Goal: Transaction & Acquisition: Purchase product/service

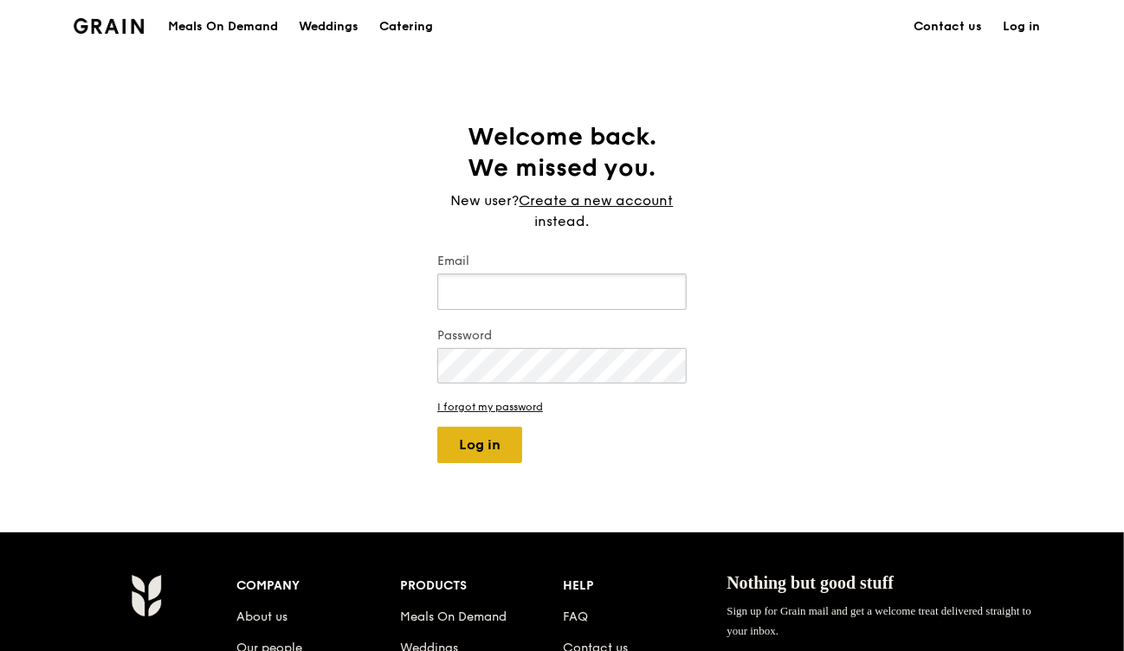
type input "[EMAIL_ADDRESS][DOMAIN_NAME]"
click at [480, 456] on button "Log in" at bounding box center [479, 445] width 85 height 36
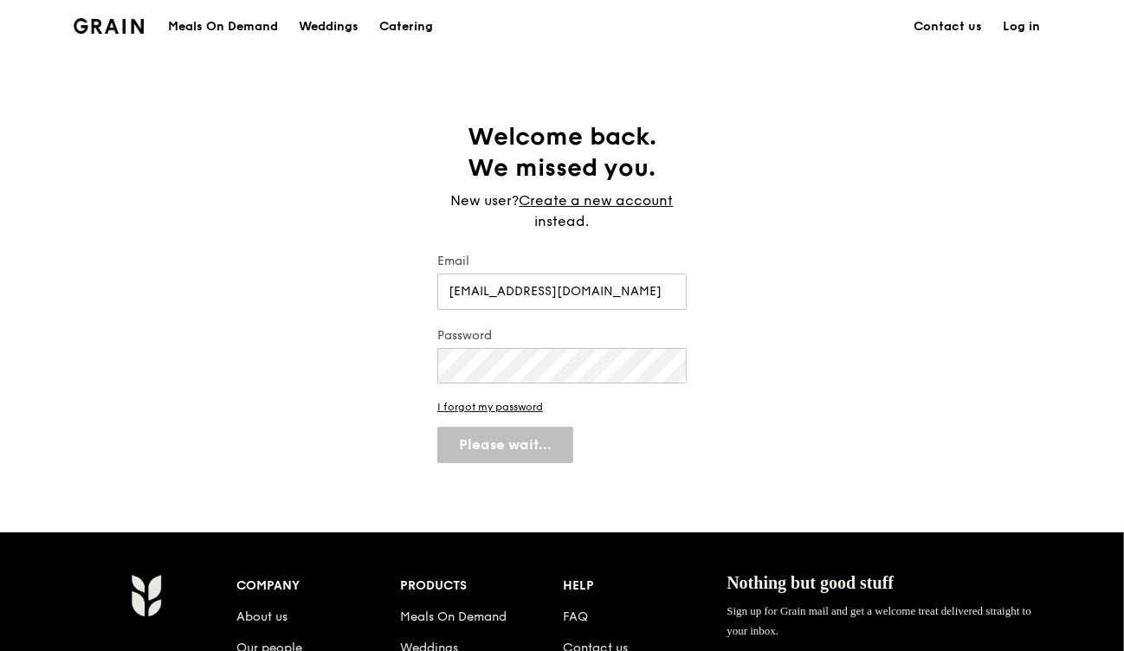
select select "100"
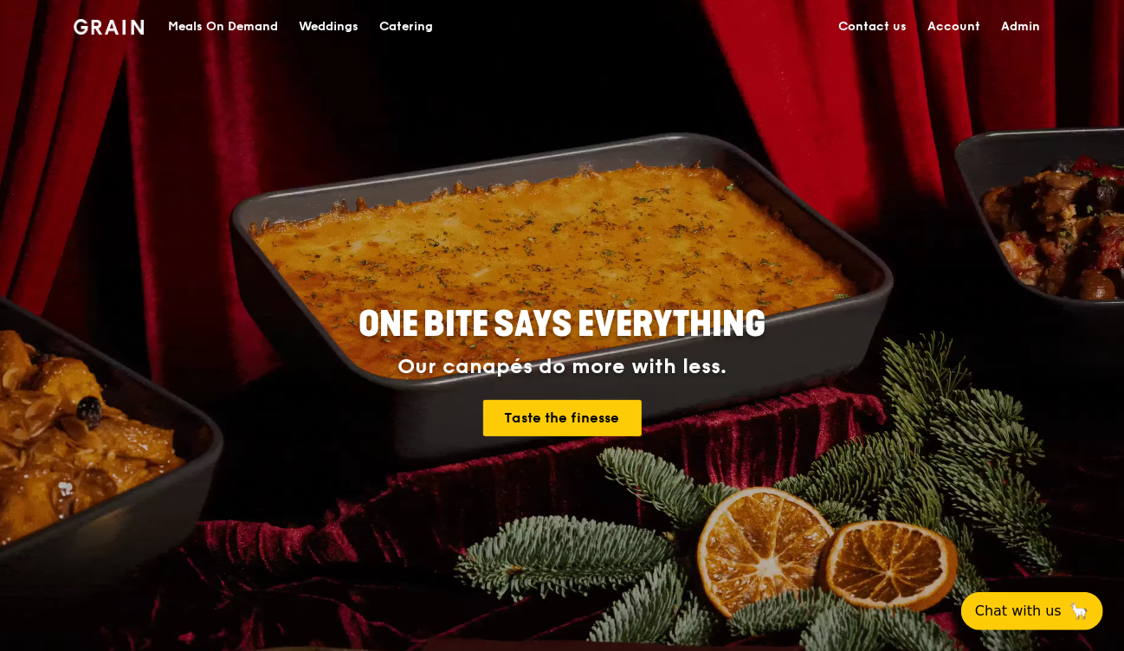
click at [257, 28] on div "Meals On Demand" at bounding box center [223, 27] width 110 height 52
